Goal: Task Accomplishment & Management: Manage account settings

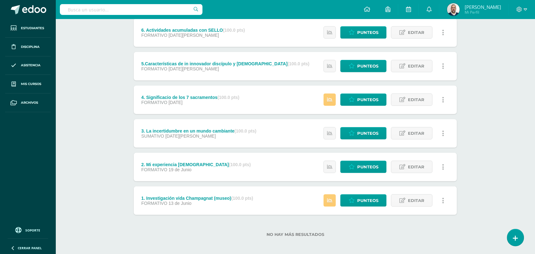
scroll to position [124, 0]
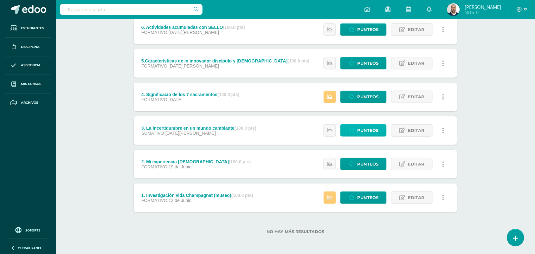
click at [368, 126] on span "Punteos" at bounding box center [367, 131] width 21 height 12
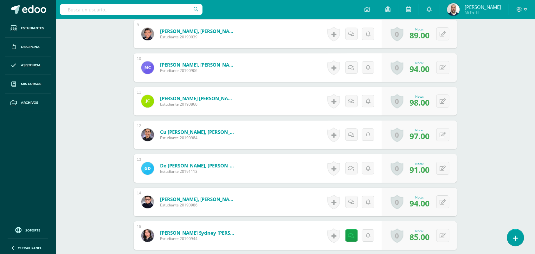
scroll to position [436, 0]
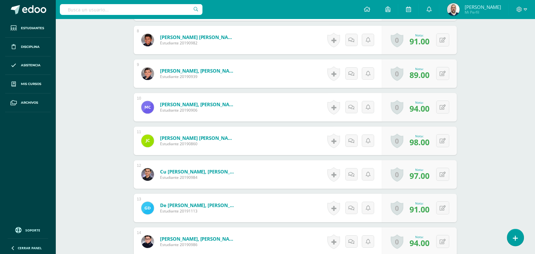
click at [443, 175] on button at bounding box center [442, 174] width 13 height 13
type input "100"
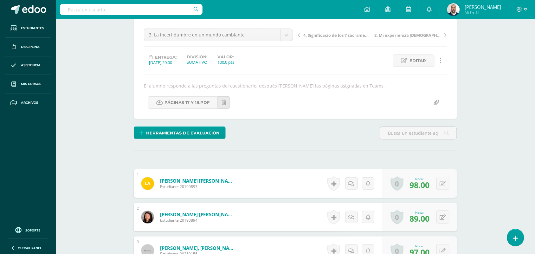
scroll to position [0, 0]
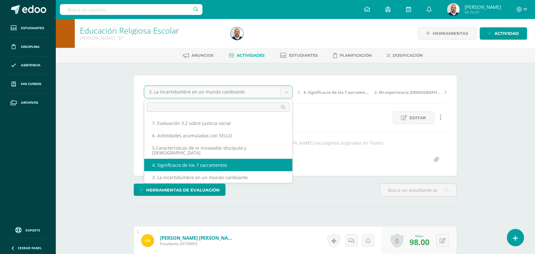
scroll to position [23, 0]
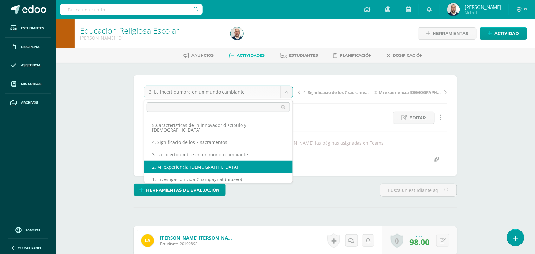
select select "/dashboard/teacher/grade-activity/222757/"
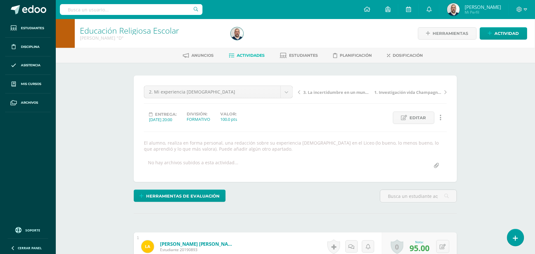
scroll to position [0, 0]
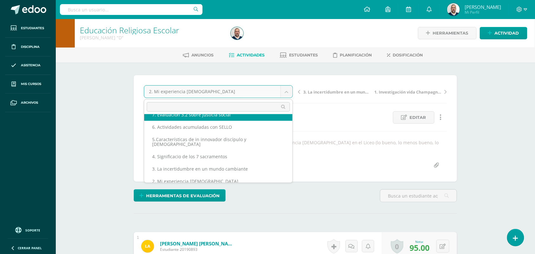
scroll to position [0, 0]
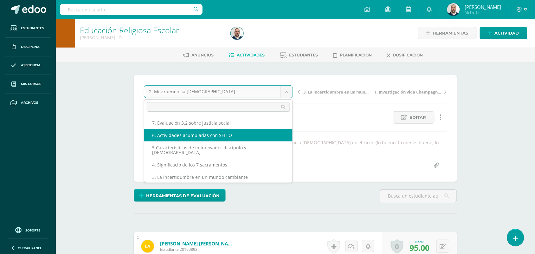
select select "/dashboard/teacher/grade-activity/224143/"
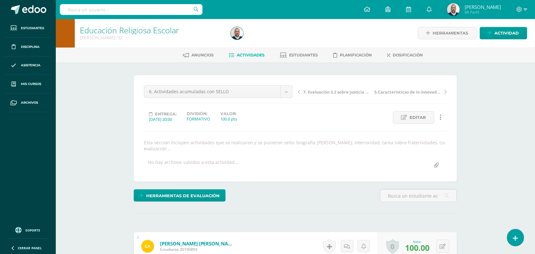
scroll to position [198, 0]
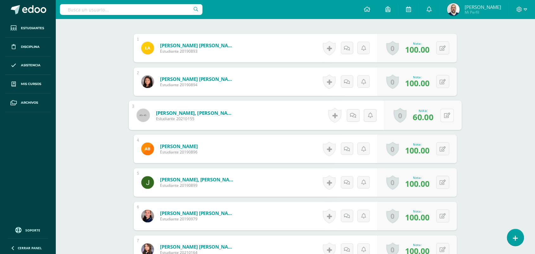
click at [444, 112] on icon at bounding box center [447, 114] width 6 height 5
type input "98"
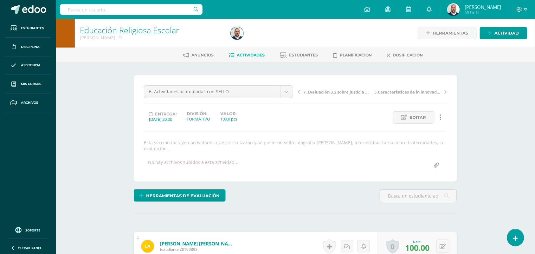
scroll to position [0, 0]
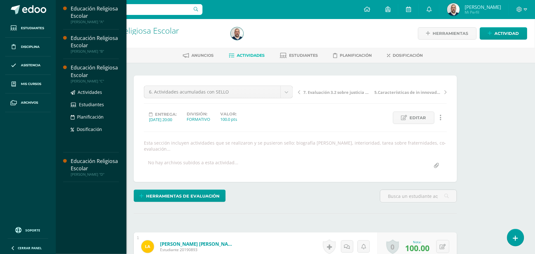
click at [81, 68] on div "Educación Religiosa Escolar" at bounding box center [95, 71] width 48 height 15
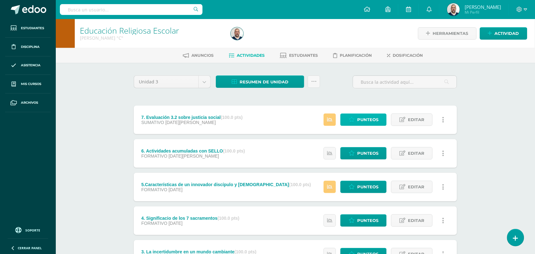
click at [369, 116] on span "Punteos" at bounding box center [367, 120] width 21 height 12
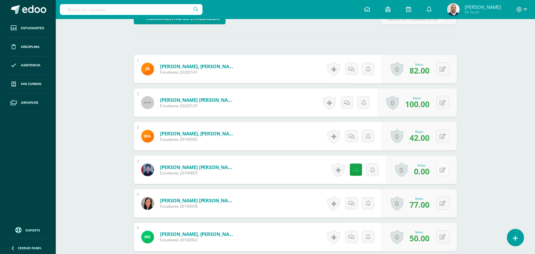
click at [444, 171] on icon at bounding box center [443, 169] width 6 height 5
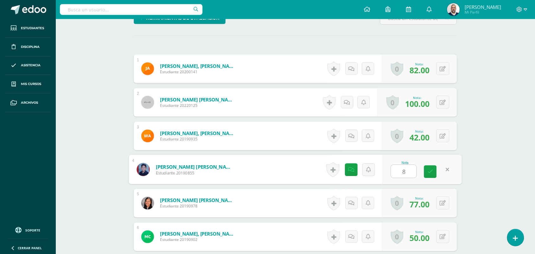
type input "81"
click at [429, 171] on icon at bounding box center [430, 171] width 6 height 5
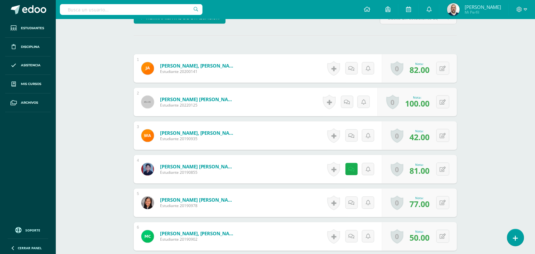
scroll to position [178, 0]
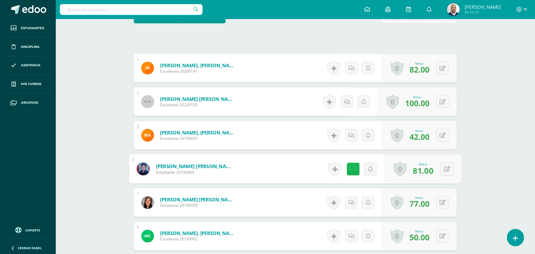
click at [352, 167] on icon at bounding box center [353, 168] width 6 height 5
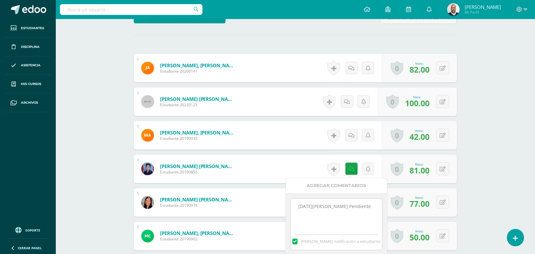
drag, startPoint x: 354, startPoint y: 205, endPoint x: 291, endPoint y: 205, distance: 63.0
click at [291, 205] on textarea "7 de agosto Pendiente" at bounding box center [337, 215] width 92 height 32
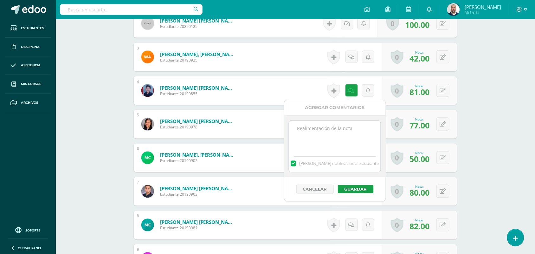
scroll to position [258, 0]
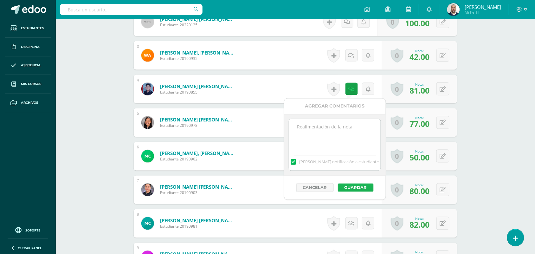
click at [359, 188] on button "Guardar" at bounding box center [356, 187] width 36 height 8
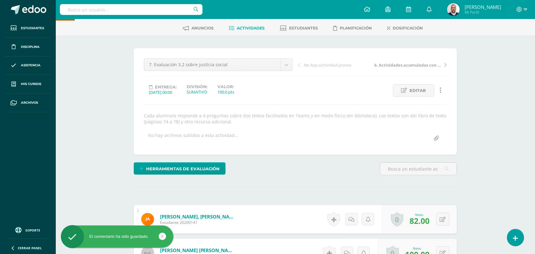
scroll to position [0, 0]
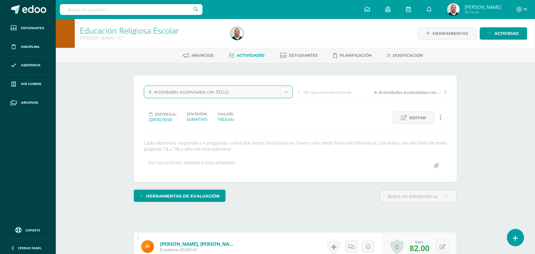
select select "/dashboard/teacher/grade-activity/224141/"
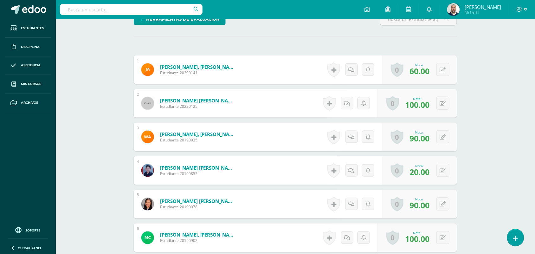
scroll to position [177, 0]
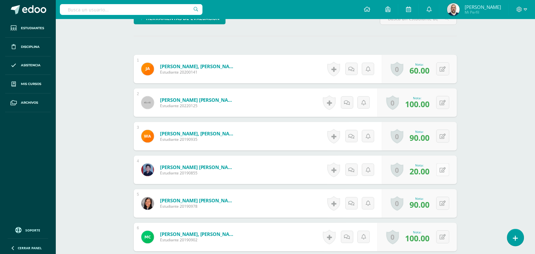
click at [444, 170] on icon at bounding box center [443, 169] width 6 height 5
type input "70"
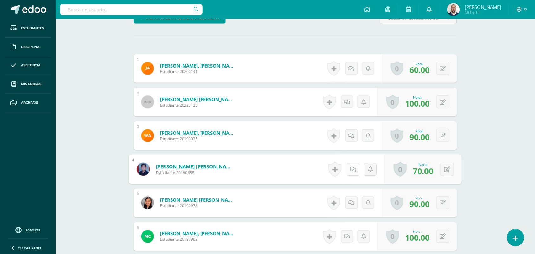
click at [351, 170] on icon at bounding box center [353, 168] width 6 height 5
click at [331, 206] on textarea at bounding box center [337, 215] width 92 height 32
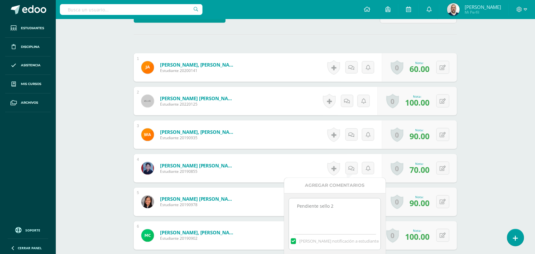
scroll to position [219, 0]
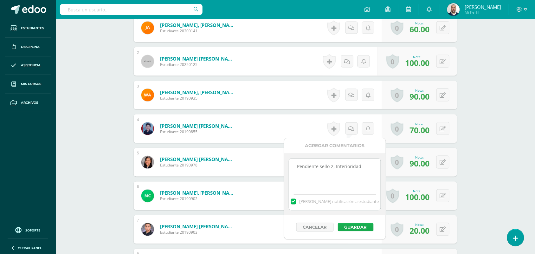
type textarea "Pendiente sello 2, Interioridad"
click at [361, 227] on button "Guardar" at bounding box center [356, 227] width 36 height 8
